Goal: Register for event/course

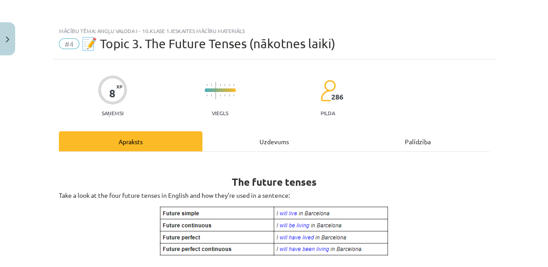
scroll to position [339, 0]
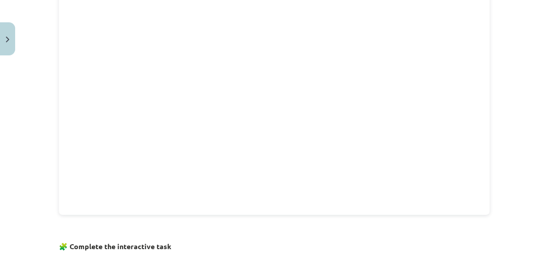
click at [388, 251] on h3 "🧩 Complete the interactive task" at bounding box center [274, 243] width 431 height 16
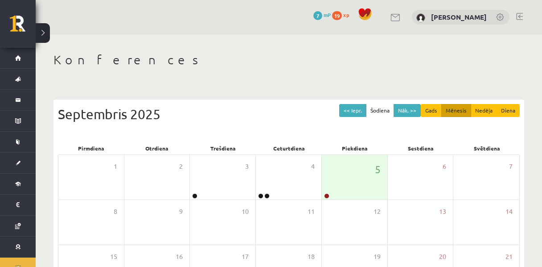
scroll to position [103, 0]
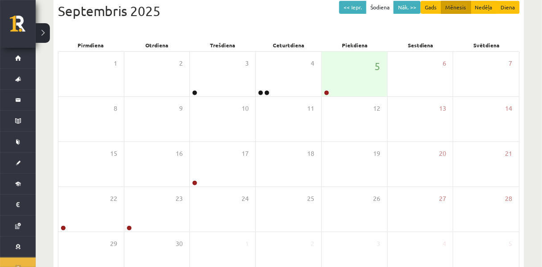
click at [106, 16] on div "Septembris 2025" at bounding box center [289, 11] width 462 height 20
click at [130, 31] on div "<< Iepr. Šodiena Nāk. >> Gads Mēnesis Nedēļa Diena Septembris 2025" at bounding box center [289, 20] width 462 height 38
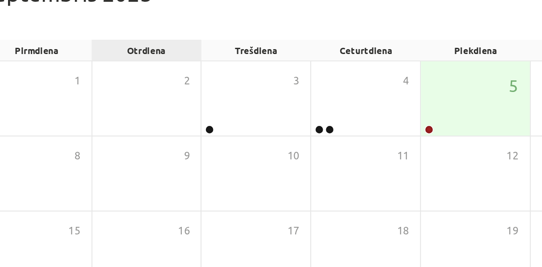
scroll to position [104, 0]
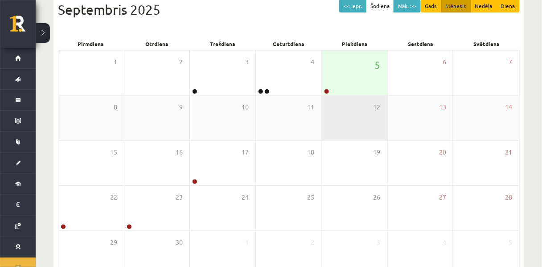
scroll to position [163, 0]
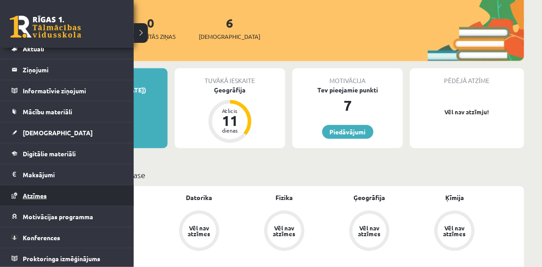
scroll to position [119, 0]
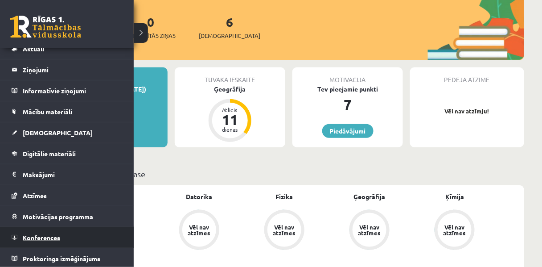
click at [43, 234] on span "Konferences" at bounding box center [41, 237] width 37 height 8
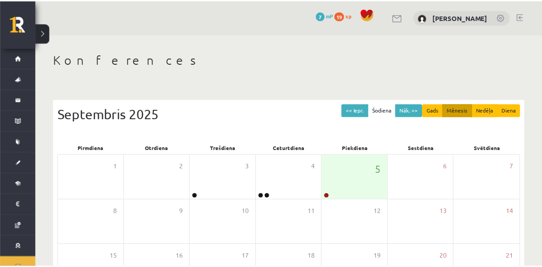
scroll to position [119, 0]
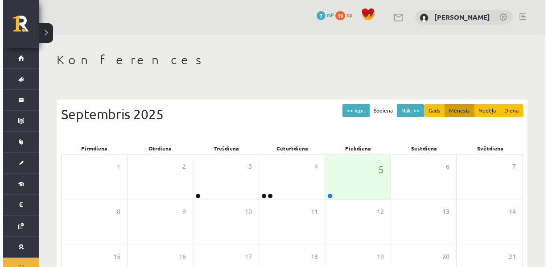
scroll to position [47, 0]
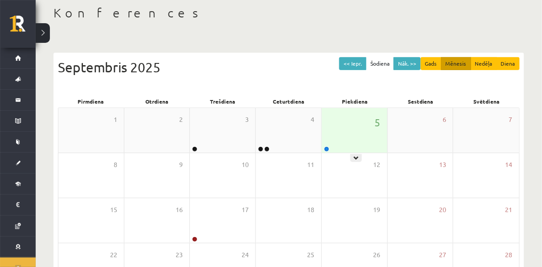
click at [349, 128] on div "5" at bounding box center [355, 130] width 66 height 45
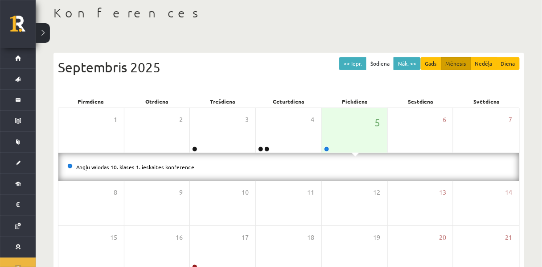
click at [226, 168] on li "Angļu valodas 10. klases 1. ieskaites konference" at bounding box center [288, 167] width 443 height 10
click at [193, 170] on link "Angļu valodas 10. klases 1. ieskaites konference" at bounding box center [135, 166] width 118 height 7
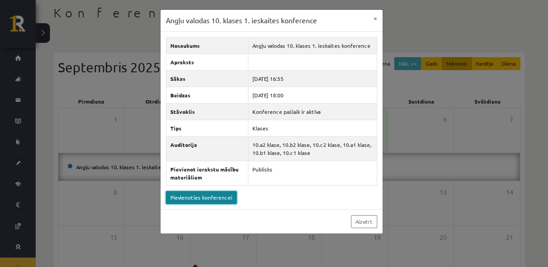
click at [194, 204] on link "Pievienoties konferencei" at bounding box center [201, 197] width 71 height 13
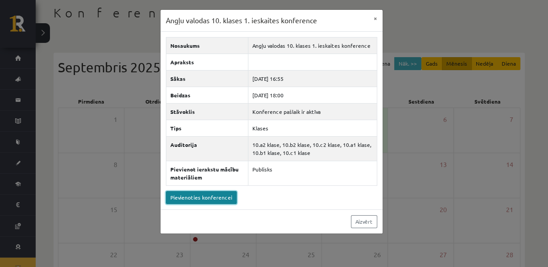
click at [200, 204] on link "Pievienoties konferencei" at bounding box center [201, 197] width 71 height 13
